Goal: Information Seeking & Learning: Check status

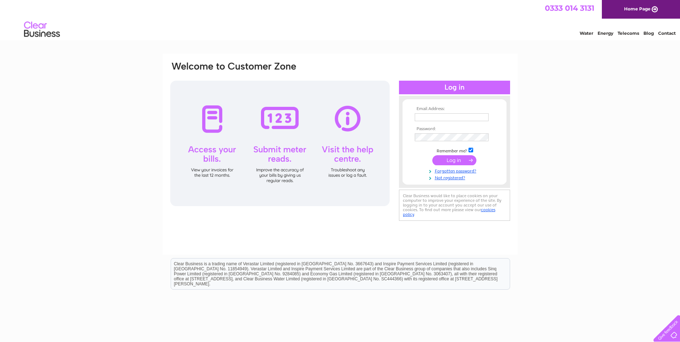
click at [444, 115] on input "text" at bounding box center [452, 117] width 74 height 8
click at [444, 118] on input "text" at bounding box center [452, 117] width 75 height 9
paste input "accounts@zenith-energy.co.uk"
click at [435, 136] on tbody "Email Address: accounts@zenith-energy.co.uk Password: Remember me?" at bounding box center [454, 143] width 83 height 75
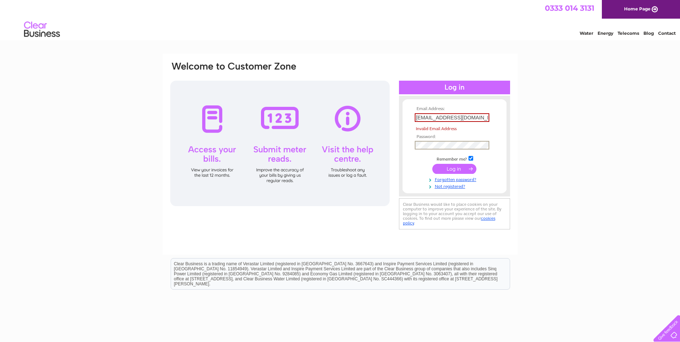
click at [455, 167] on input "submit" at bounding box center [454, 169] width 44 height 10
drag, startPoint x: 487, startPoint y: 119, endPoint x: 321, endPoint y: 100, distance: 167.1
click at [322, 100] on div "Email Address: accounts@zenith-energy.co.uk Invalid Email Address Password:" at bounding box center [340, 146] width 341 height 170
type input "a"
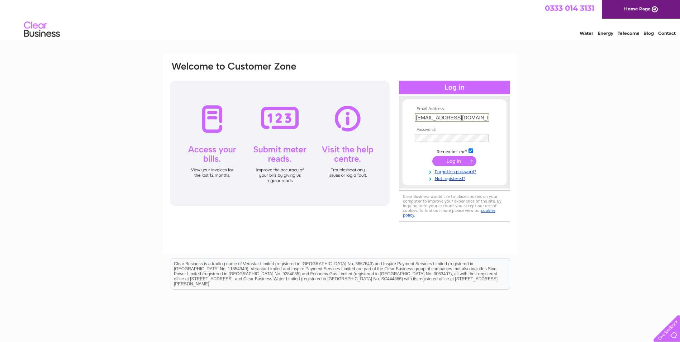
type input "accounts@zenith-energy.co.uk"
click at [448, 161] on input "submit" at bounding box center [454, 161] width 44 height 10
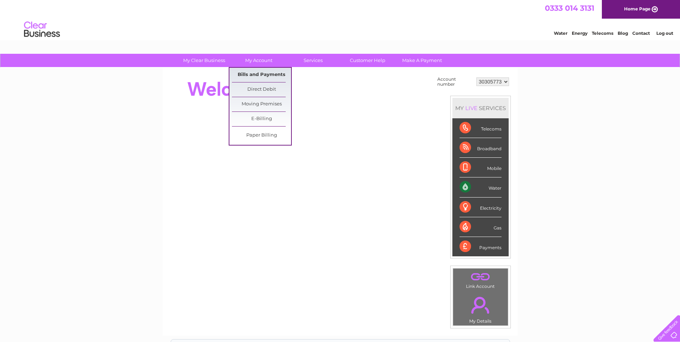
click at [267, 76] on link "Bills and Payments" at bounding box center [261, 75] width 59 height 14
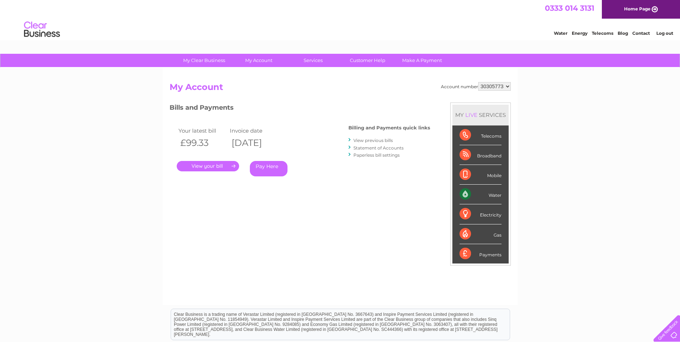
click at [201, 168] on link "." at bounding box center [208, 166] width 62 height 10
click at [368, 140] on link "View previous bills" at bounding box center [373, 140] width 39 height 5
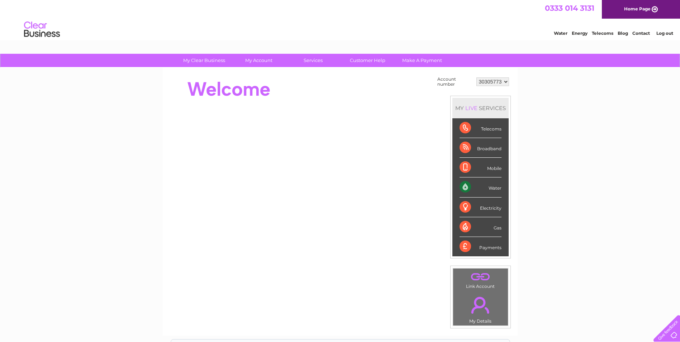
click at [507, 83] on select "30305773" at bounding box center [493, 81] width 33 height 9
click at [492, 82] on select "30305773" at bounding box center [493, 81] width 33 height 9
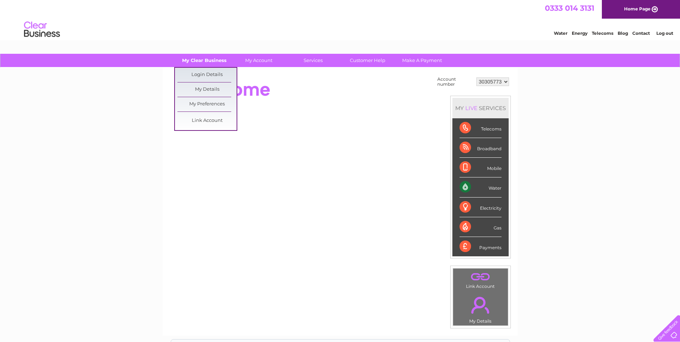
click at [217, 60] on link "My Clear Business" at bounding box center [204, 60] width 59 height 13
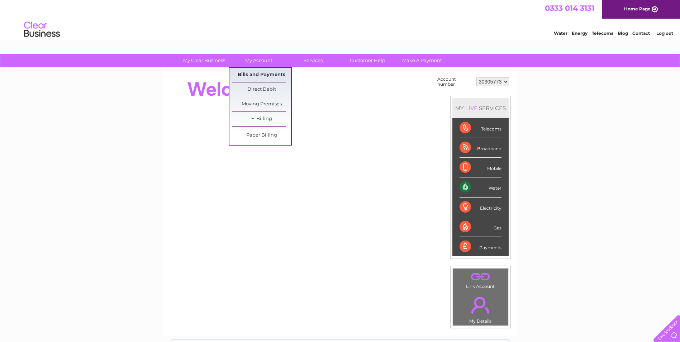
click at [243, 74] on link "Bills and Payments" at bounding box center [261, 75] width 59 height 14
